Goal: Find specific page/section: Find specific page/section

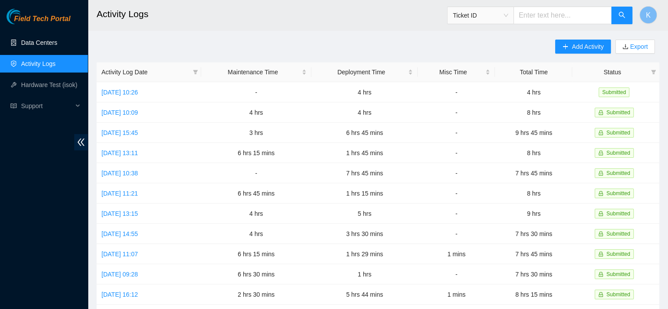
click at [41, 44] on link "Data Centers" at bounding box center [39, 42] width 36 height 7
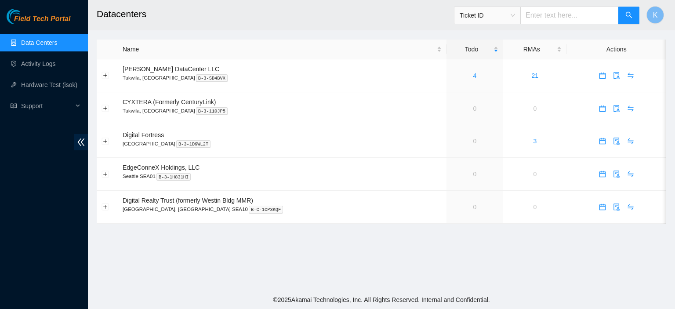
click at [401, 230] on main "Datacenters Ticket ID K Name Todo RMAs Actions [PERSON_NAME] DataCenter LLC [GE…" at bounding box center [381, 145] width 587 height 290
